Goal: Check status: Check status

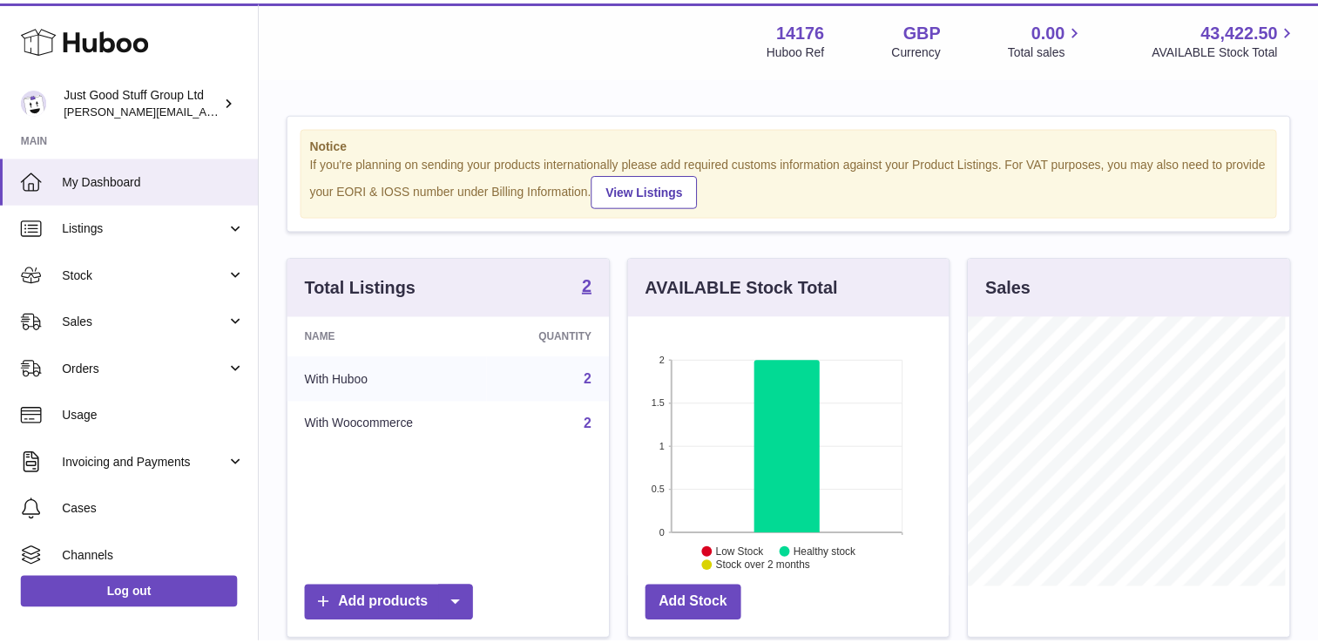
scroll to position [272, 325]
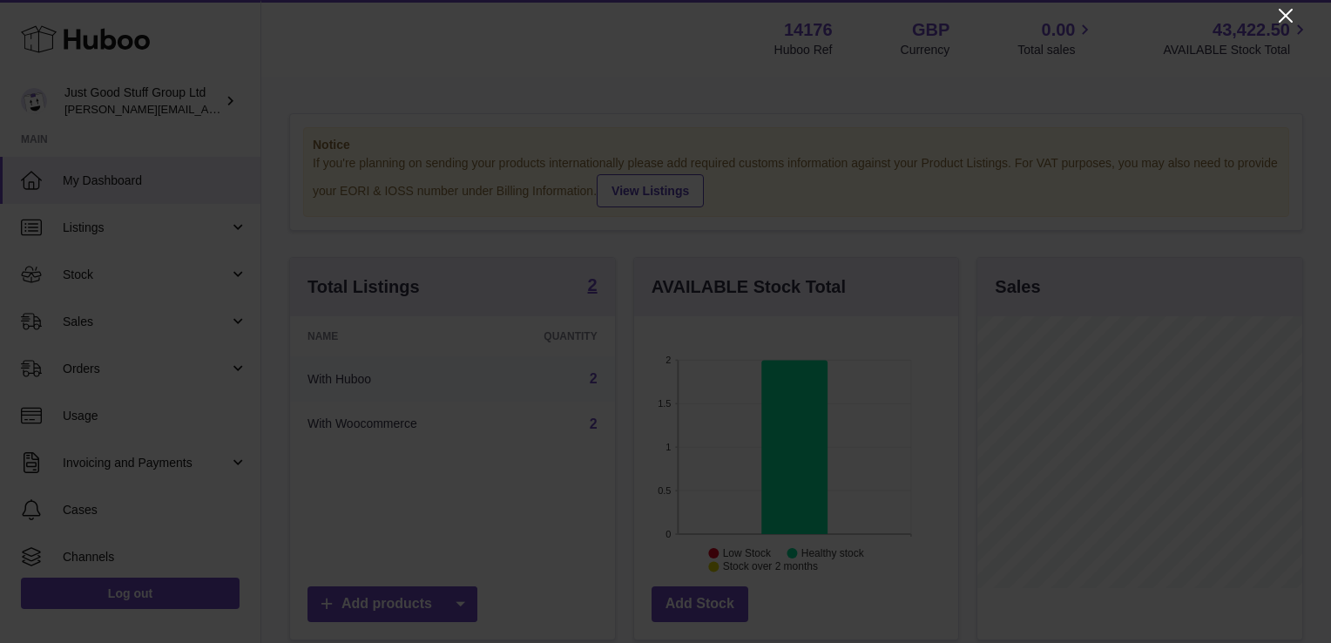
click at [1284, 12] on icon "Close" at bounding box center [1285, 15] width 21 height 21
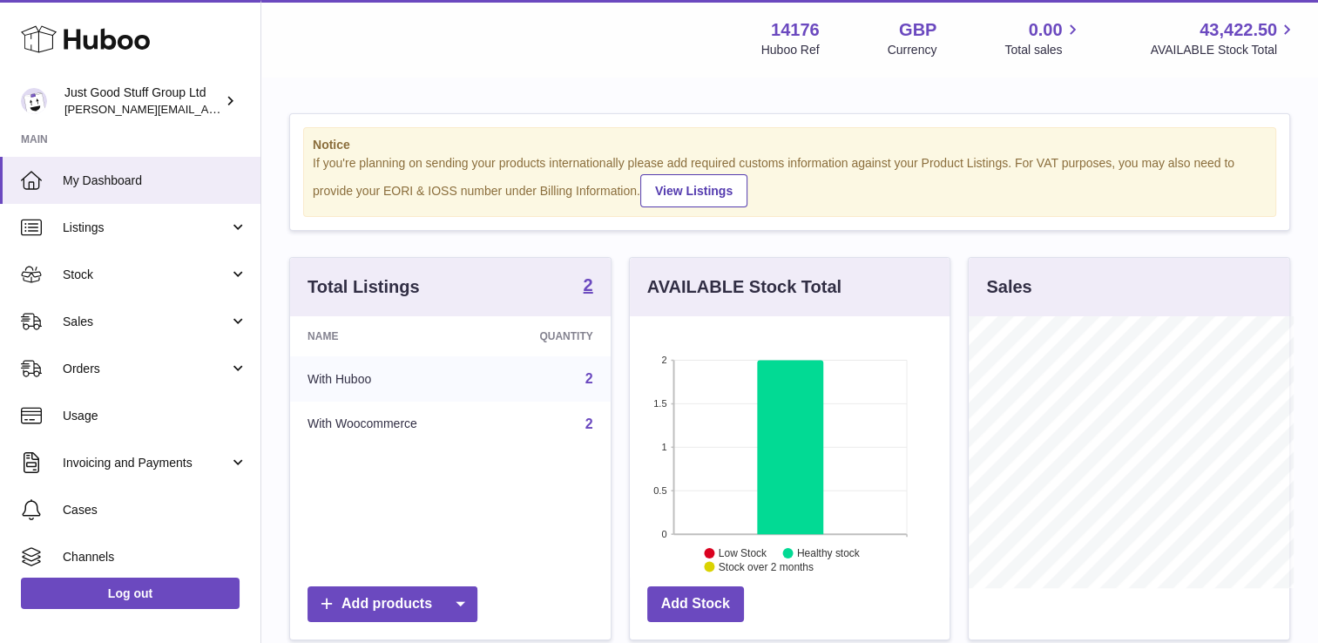
scroll to position [870519, 870471]
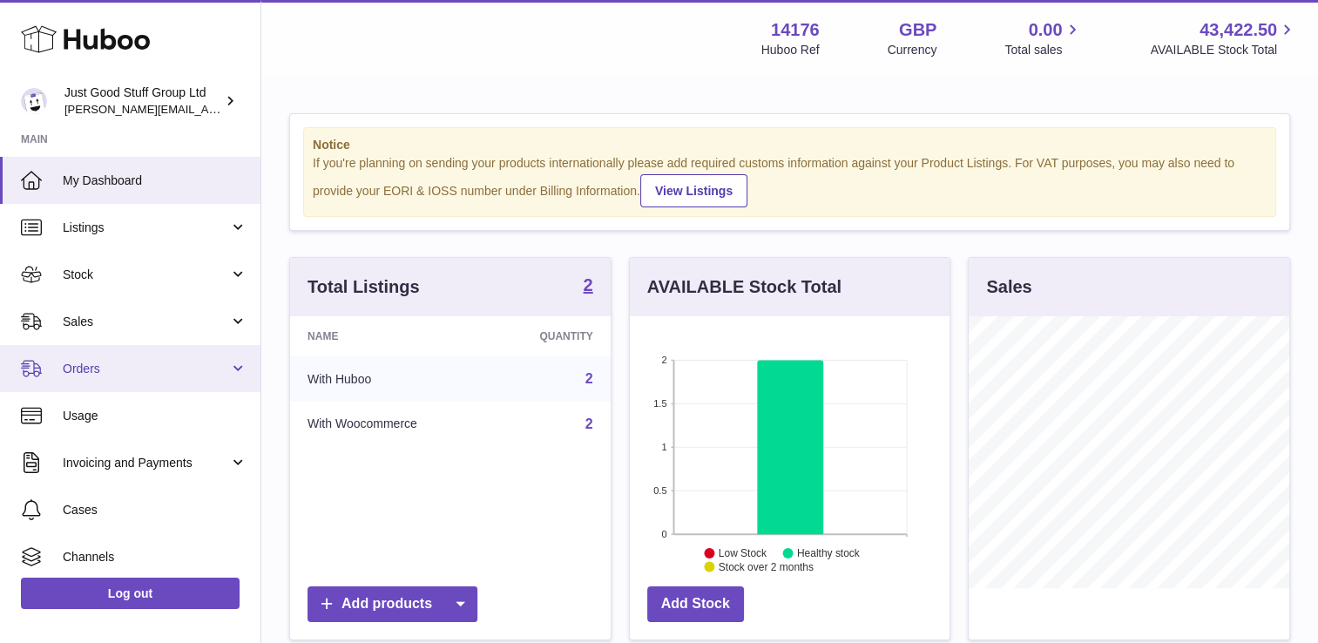
click at [150, 378] on link "Orders" at bounding box center [130, 368] width 260 height 47
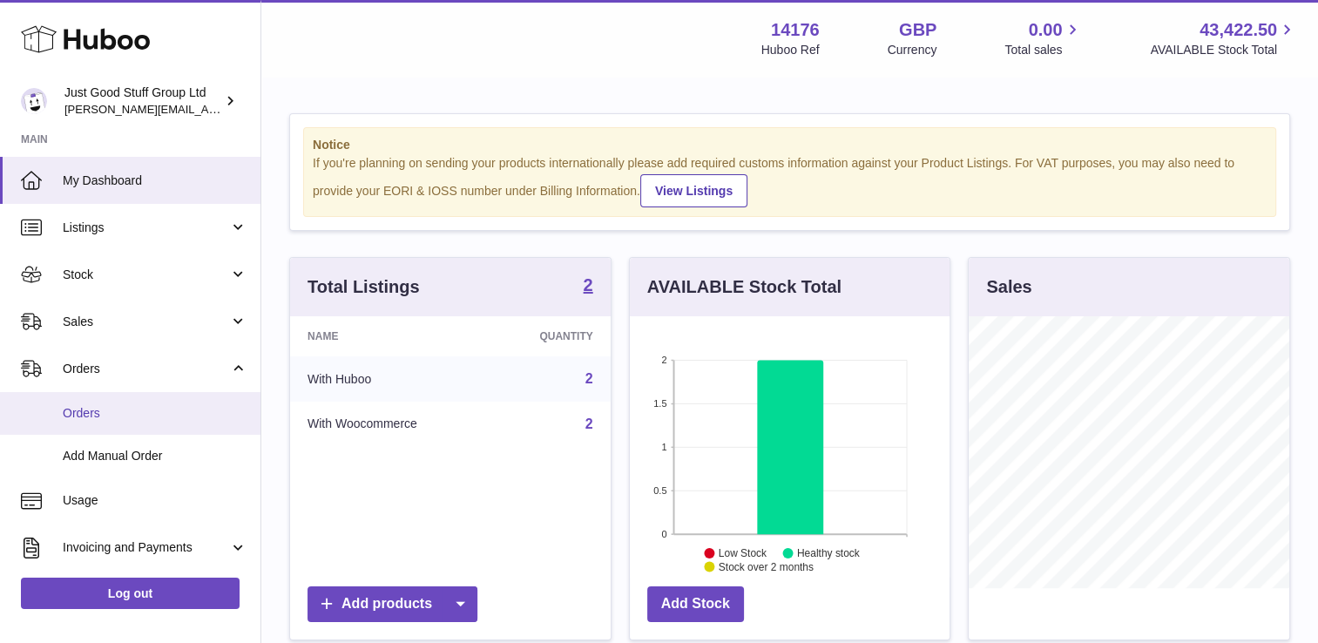
click at [144, 410] on span "Orders" at bounding box center [155, 413] width 185 height 17
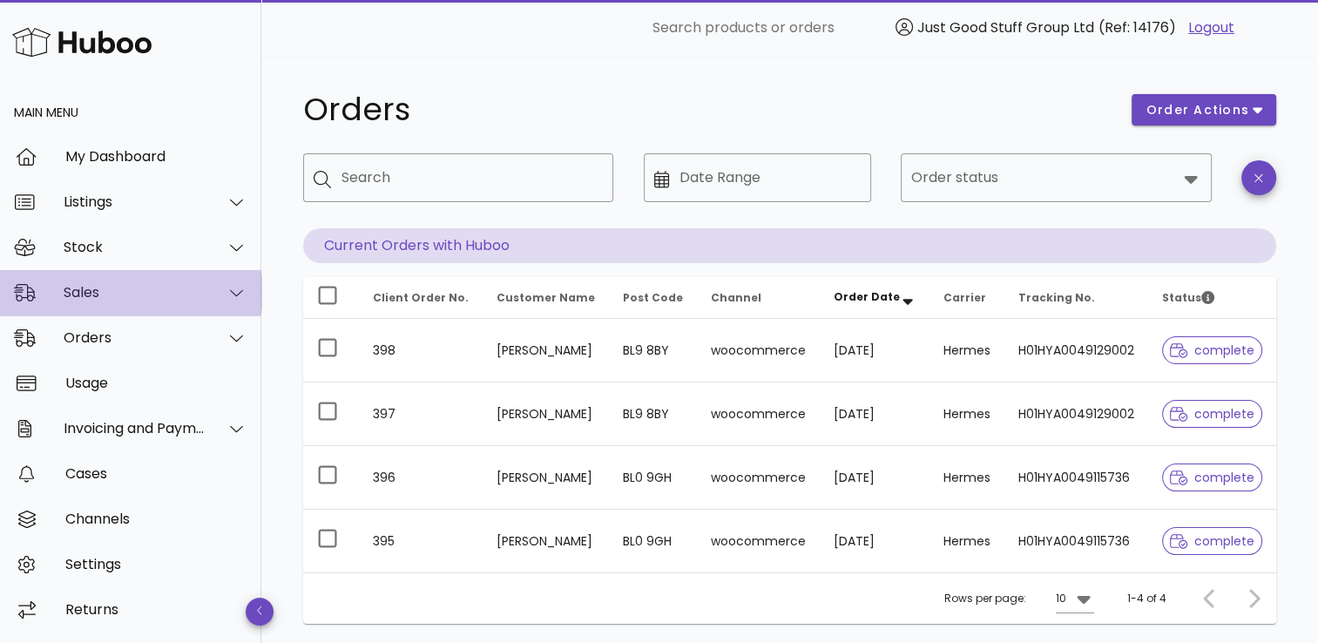
click at [126, 292] on div "Sales" at bounding box center [135, 292] width 142 height 17
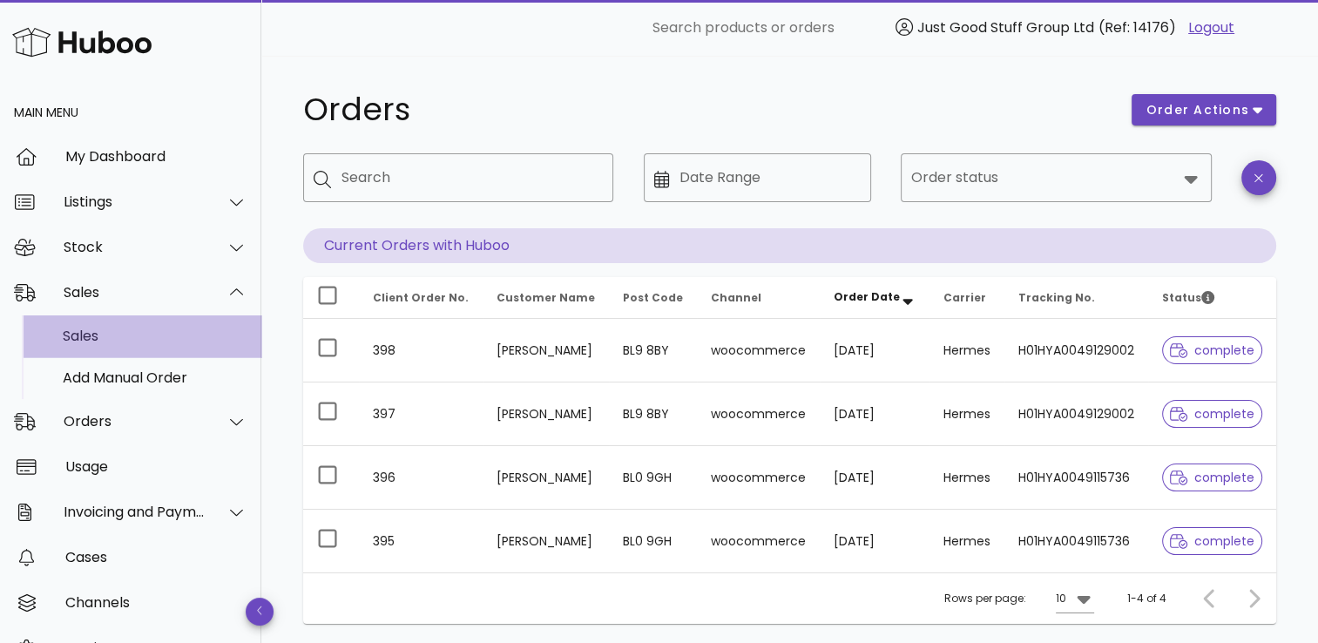
click at [125, 336] on div "Sales" at bounding box center [155, 335] width 185 height 17
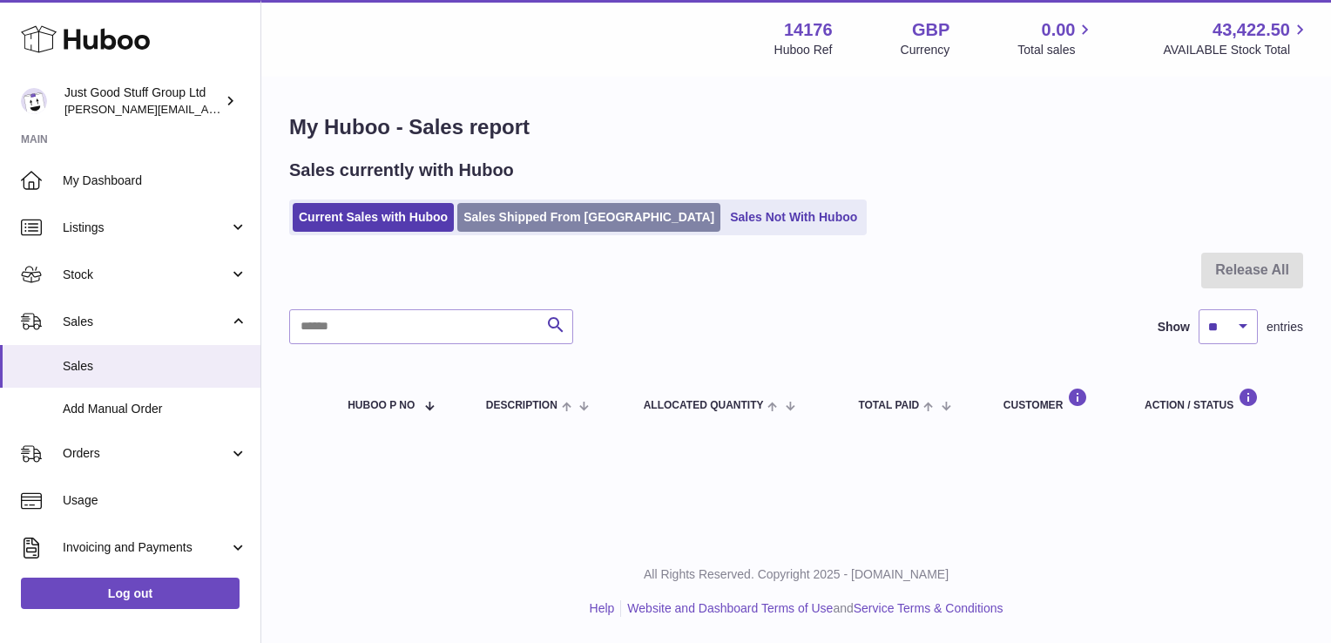
click at [538, 221] on link "Sales Shipped From [GEOGRAPHIC_DATA]" at bounding box center [588, 217] width 263 height 29
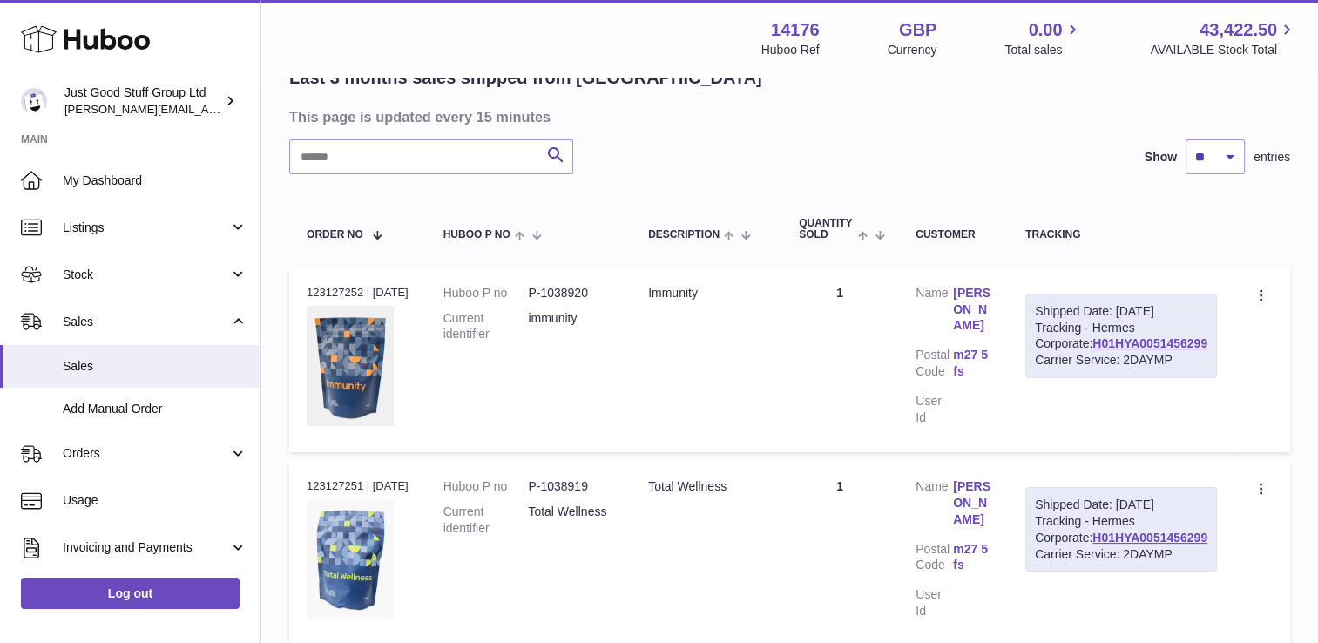
scroll to position [289, 0]
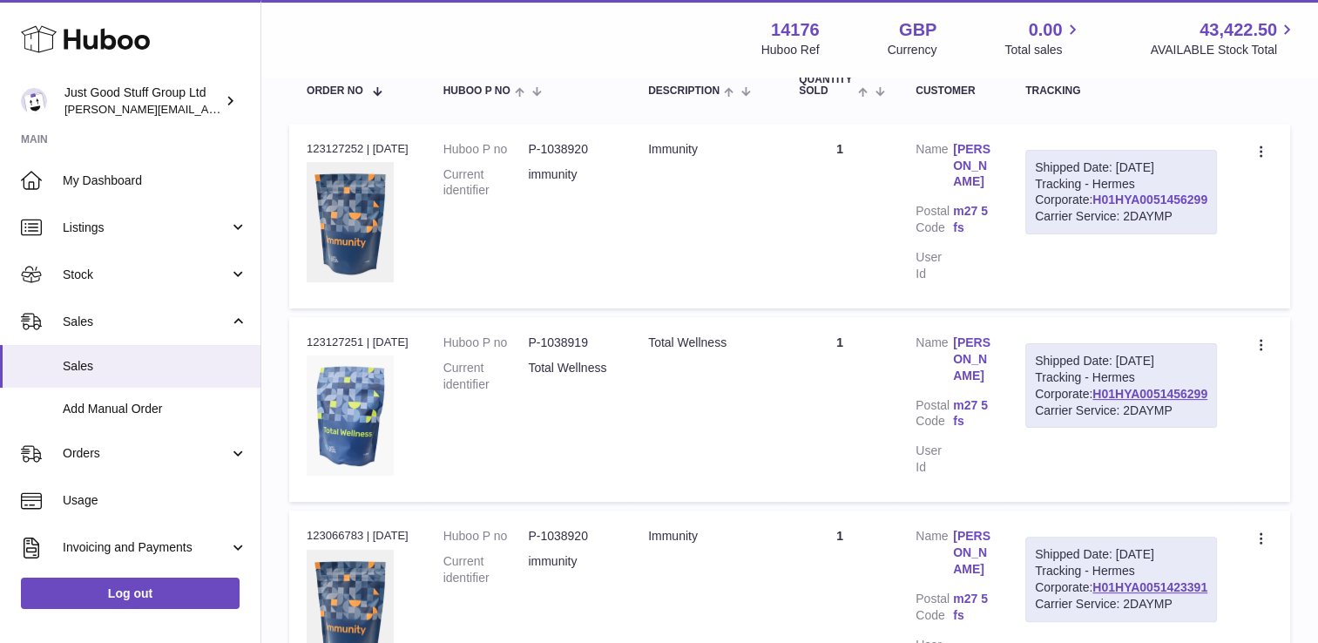
click at [1159, 206] on link "H01HYA0051456299" at bounding box center [1149, 199] width 115 height 14
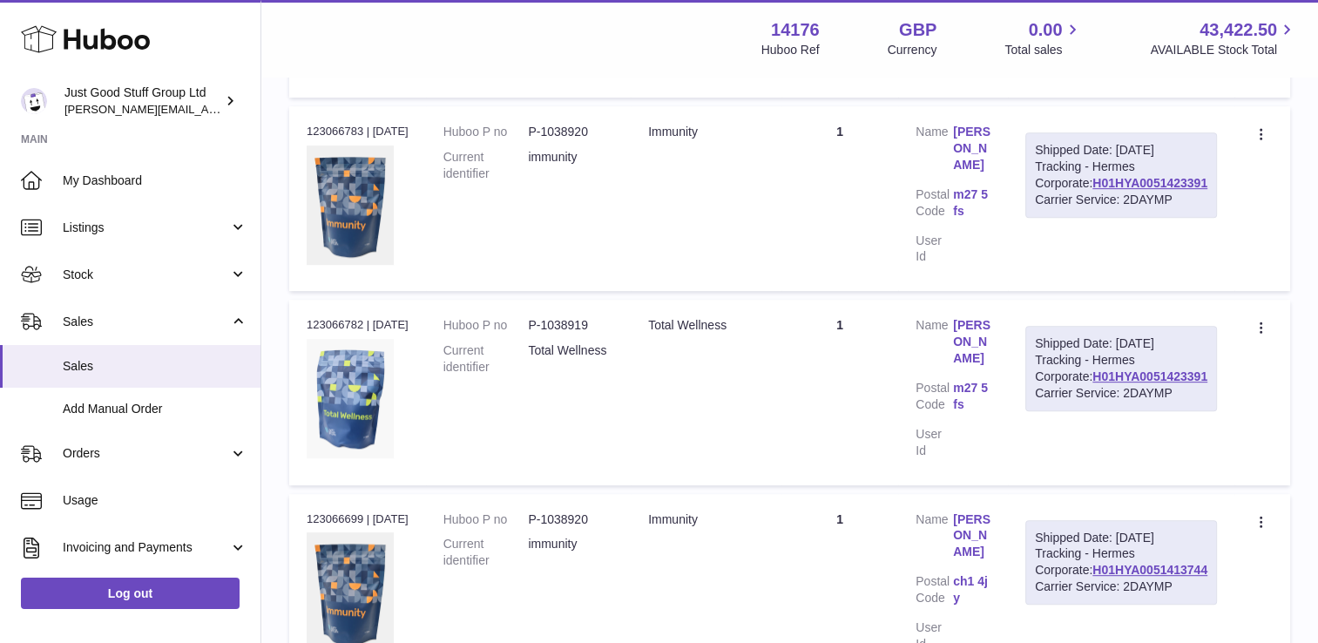
scroll to position [704, 0]
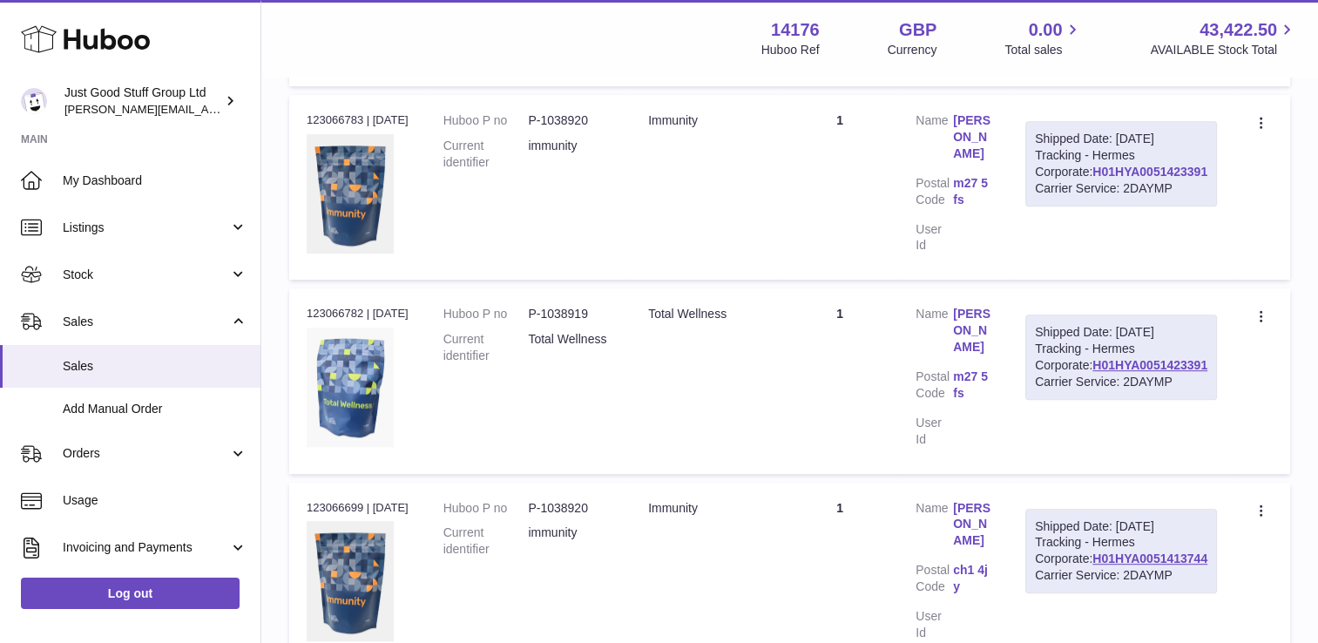
click at [1139, 179] on link "H01HYA0051423391" at bounding box center [1149, 172] width 115 height 14
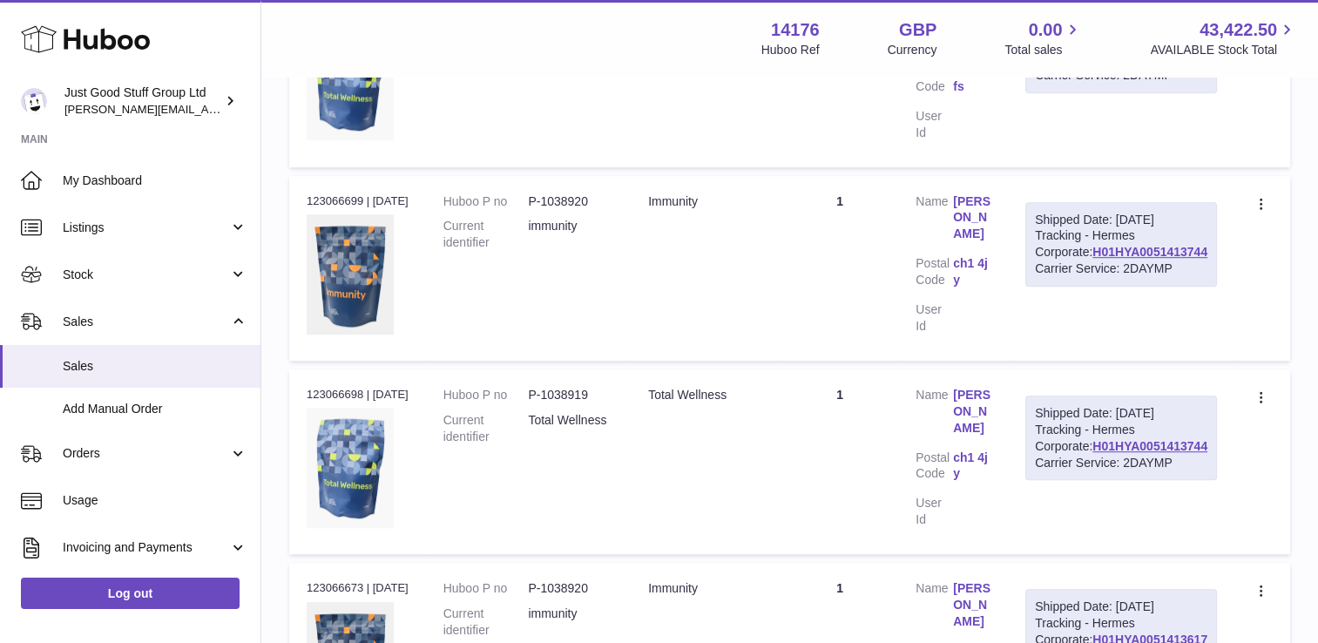
scroll to position [1021, 0]
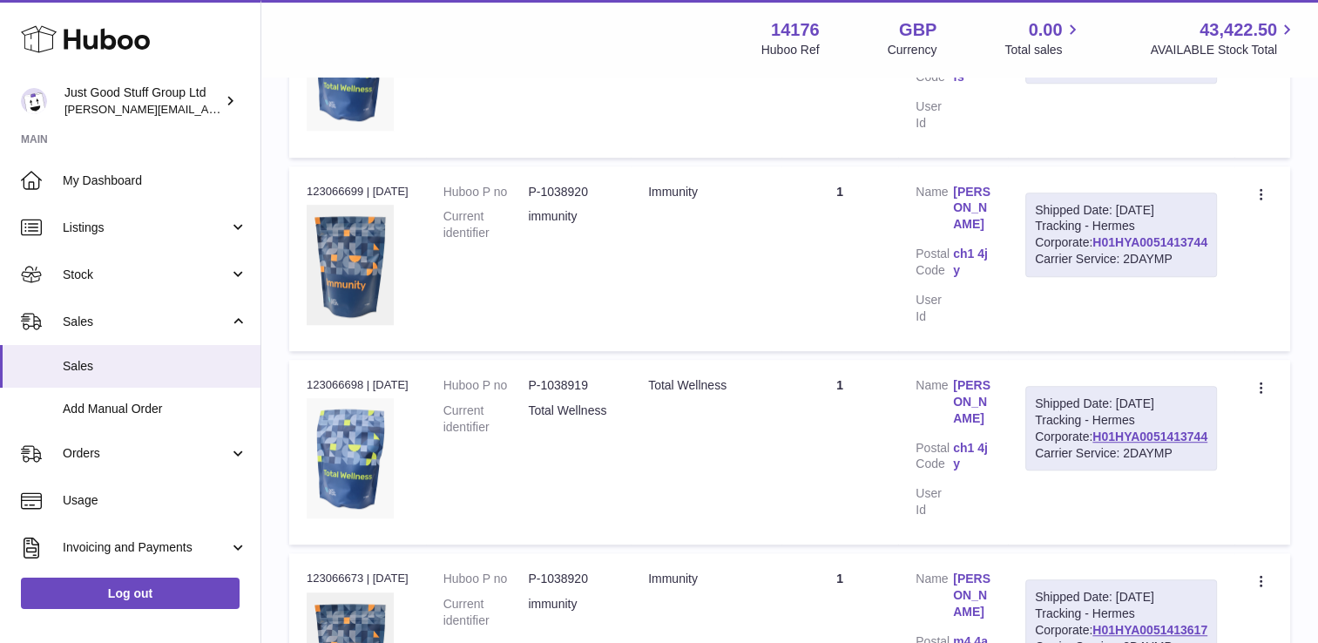
click at [1130, 249] on link "H01HYA0051413744" at bounding box center [1149, 242] width 115 height 14
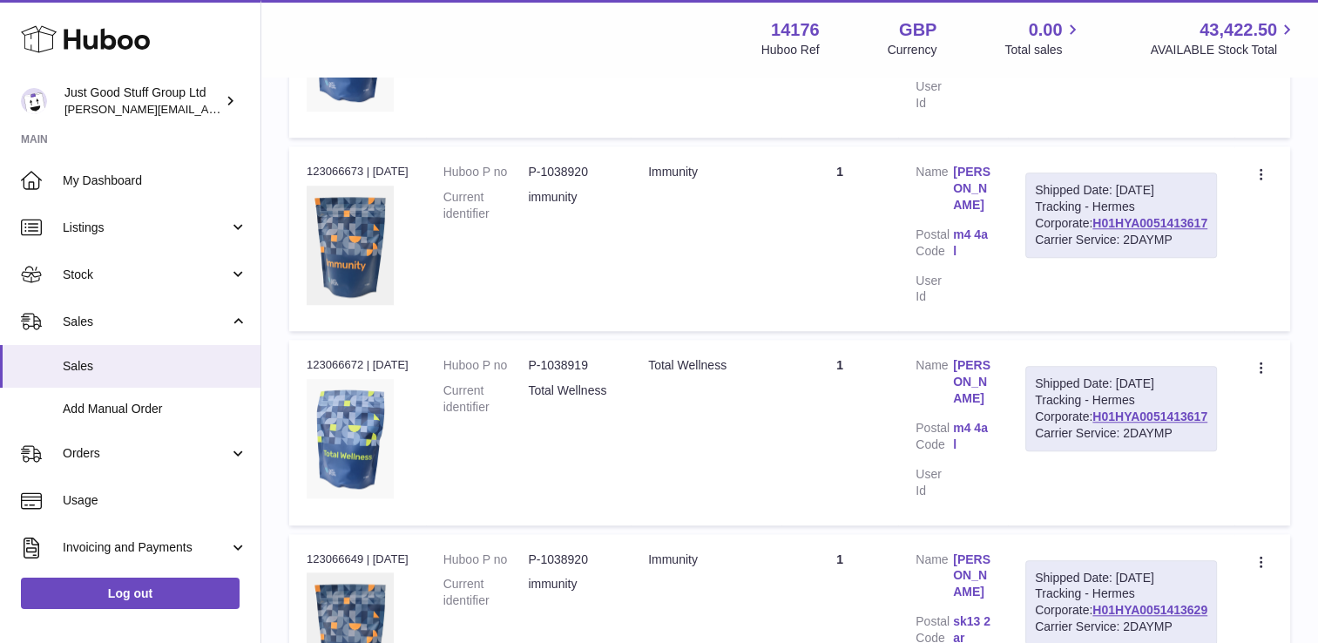
scroll to position [1447, 0]
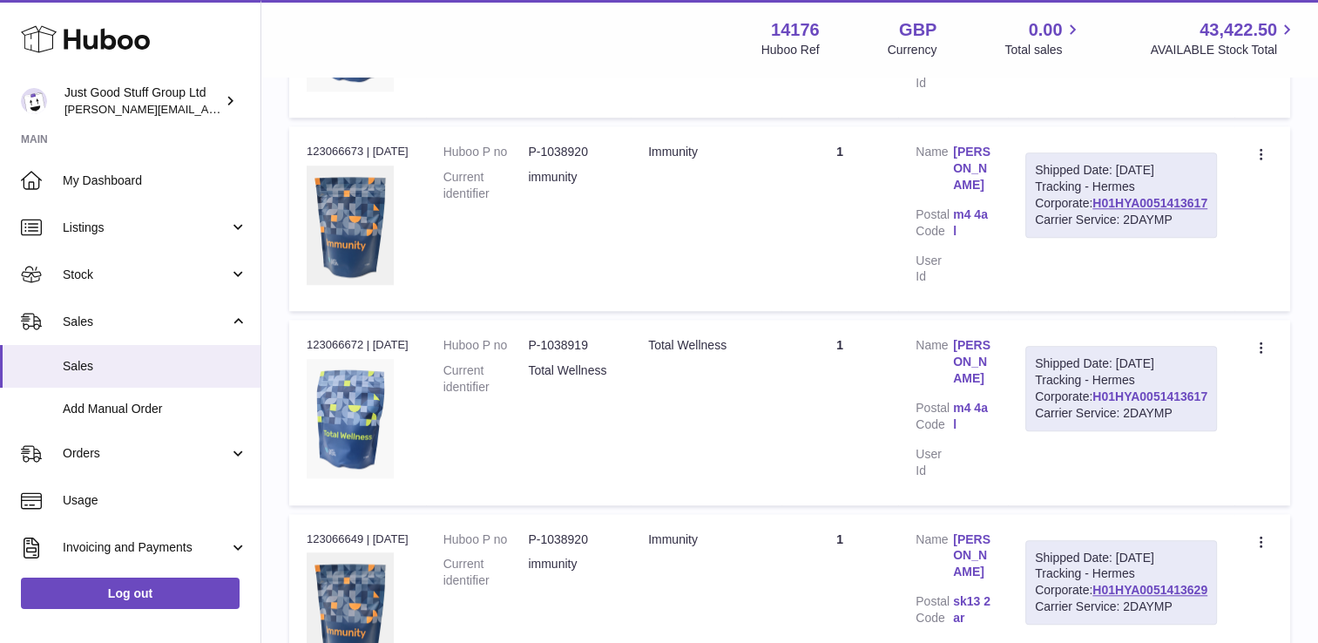
click at [1134, 403] on link "H01HYA0051413617" at bounding box center [1149, 396] width 115 height 14
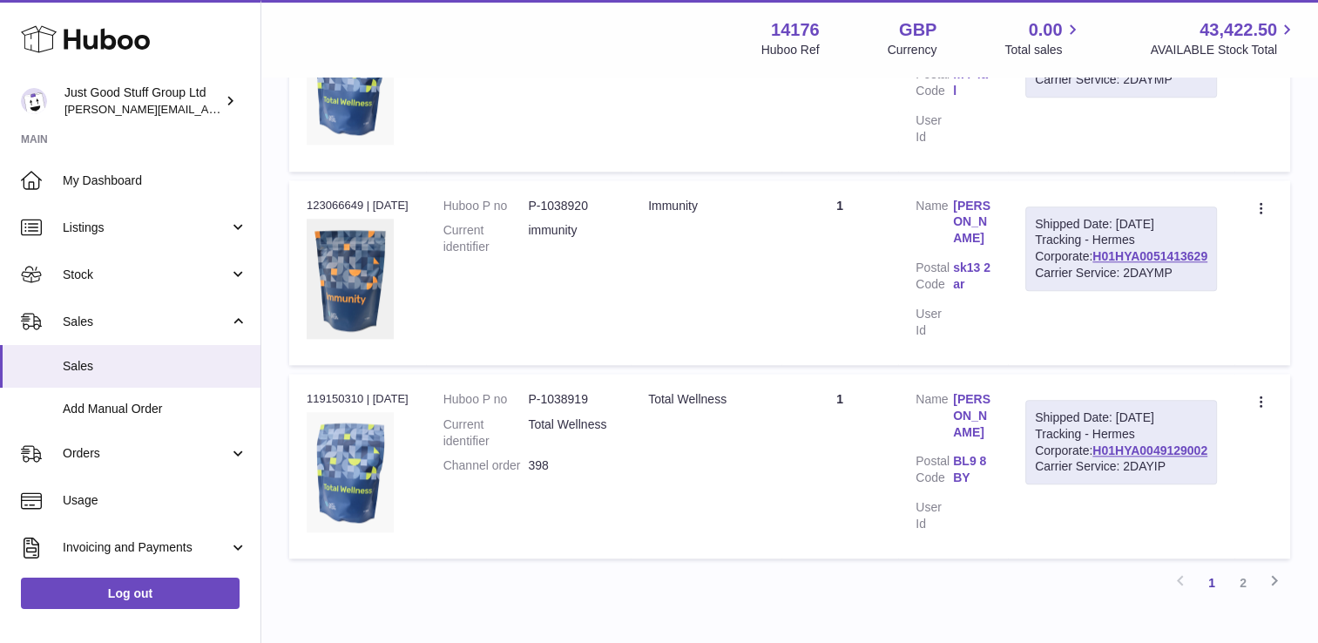
scroll to position [1798, 0]
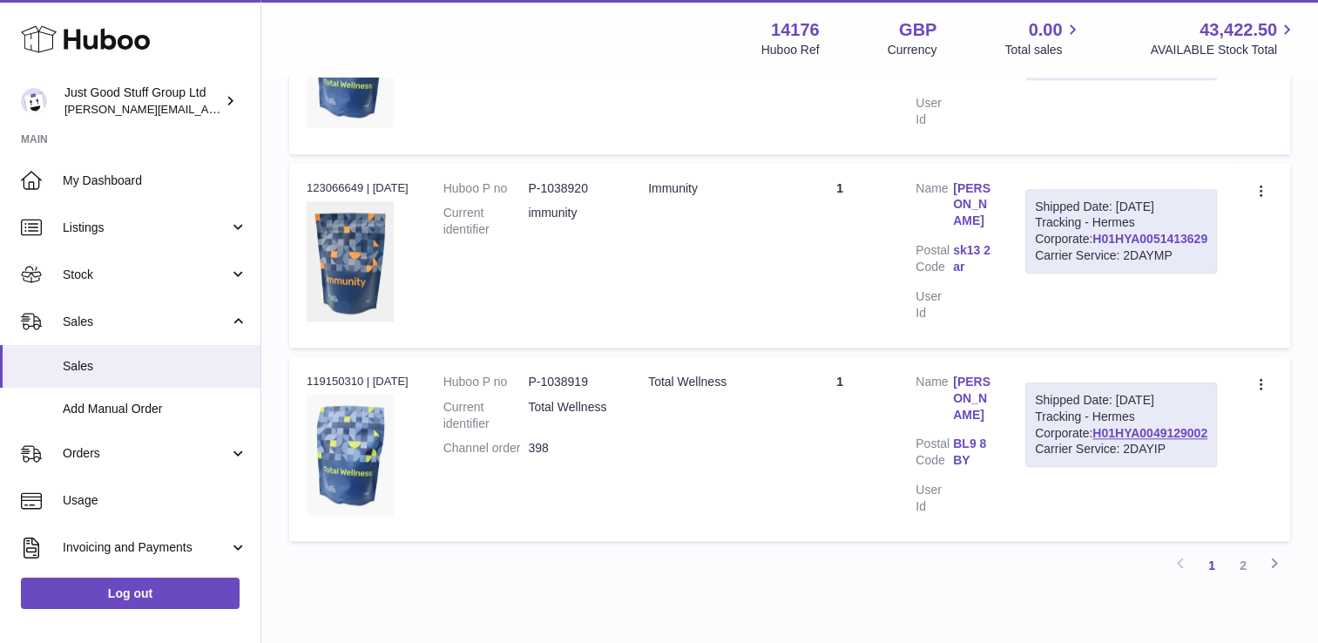
click at [1180, 246] on link "H01HYA0051413629" at bounding box center [1149, 239] width 115 height 14
